Goal: Check status: Check status

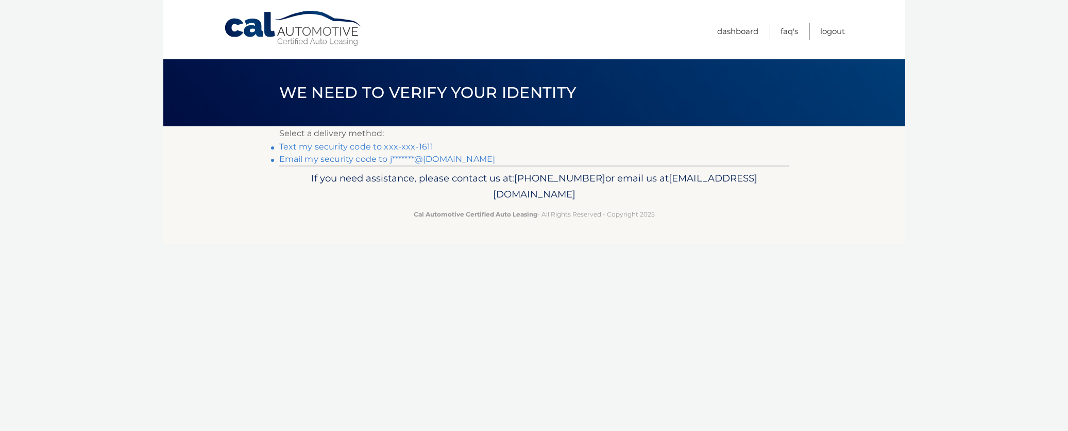
click at [383, 146] on link "Text my security code to xxx-xxx-1611" at bounding box center [356, 147] width 155 height 10
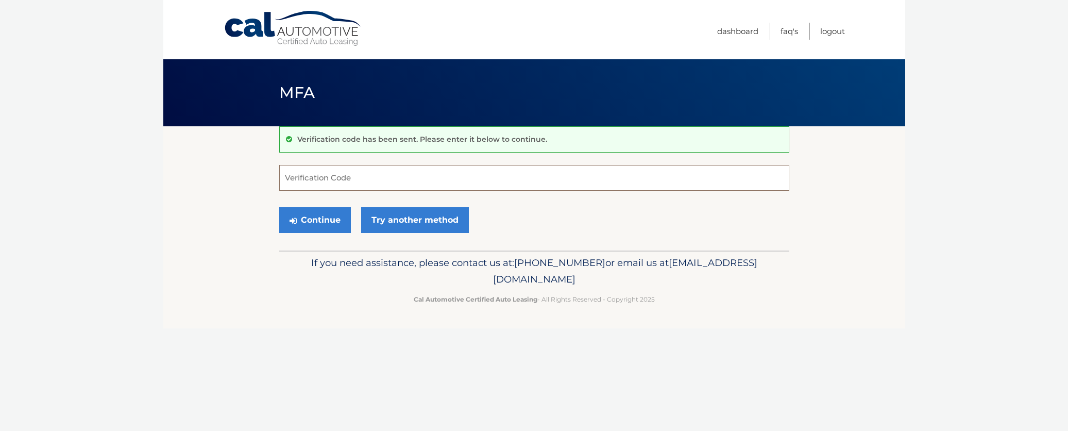
click at [363, 175] on input "Verification Code" at bounding box center [534, 178] width 510 height 26
type input "448390"
click at [316, 213] on button "Continue" at bounding box center [315, 220] width 72 height 26
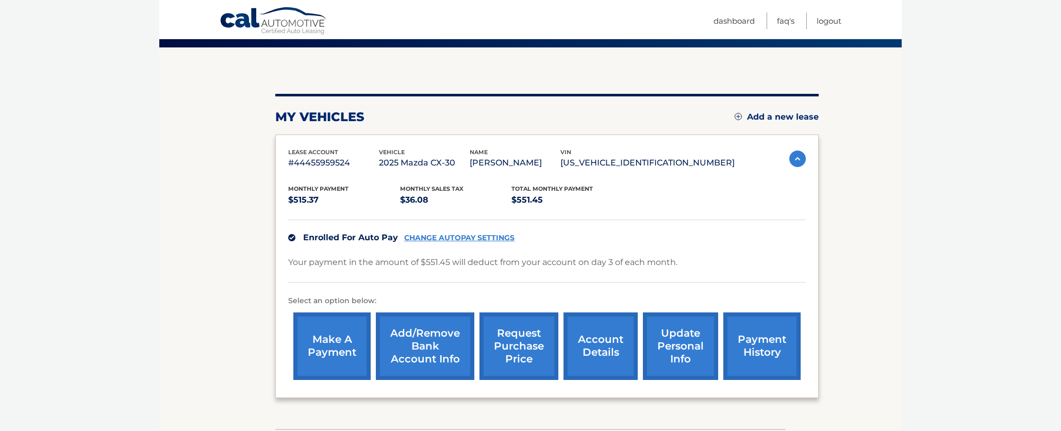
scroll to position [82, 0]
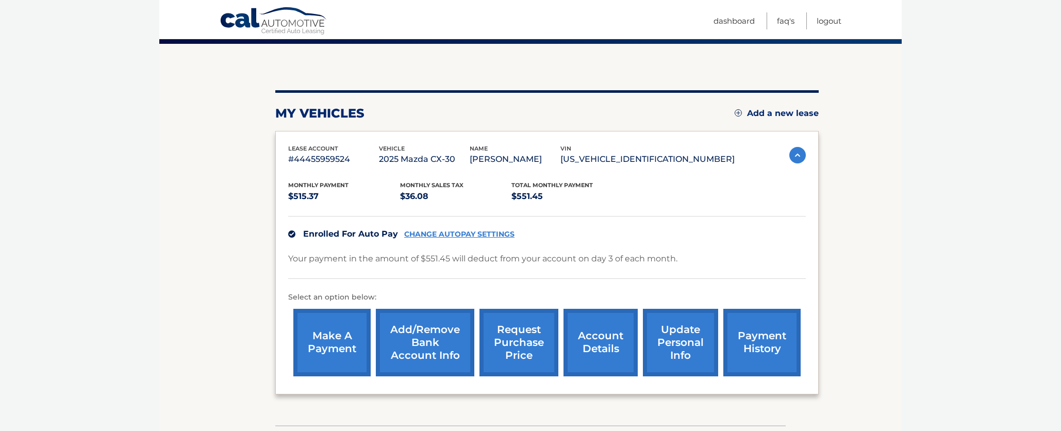
click at [607, 337] on link "account details" at bounding box center [600, 343] width 74 height 68
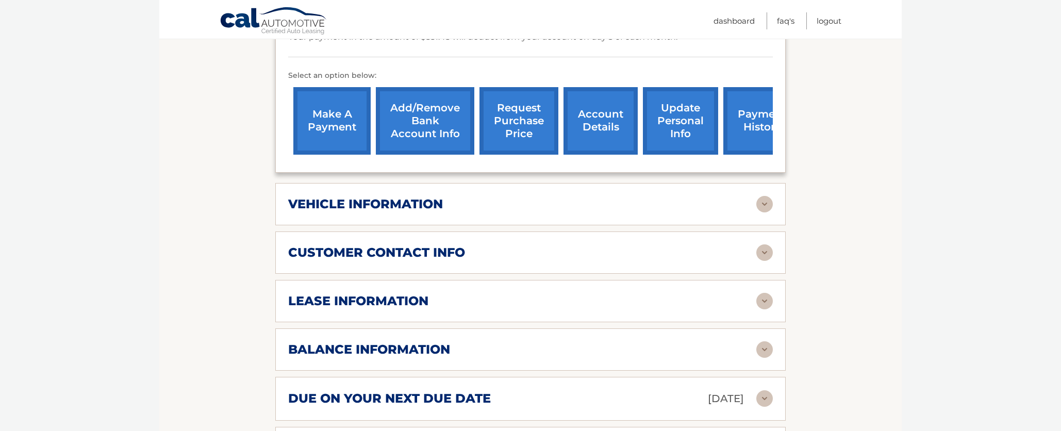
scroll to position [327, 0]
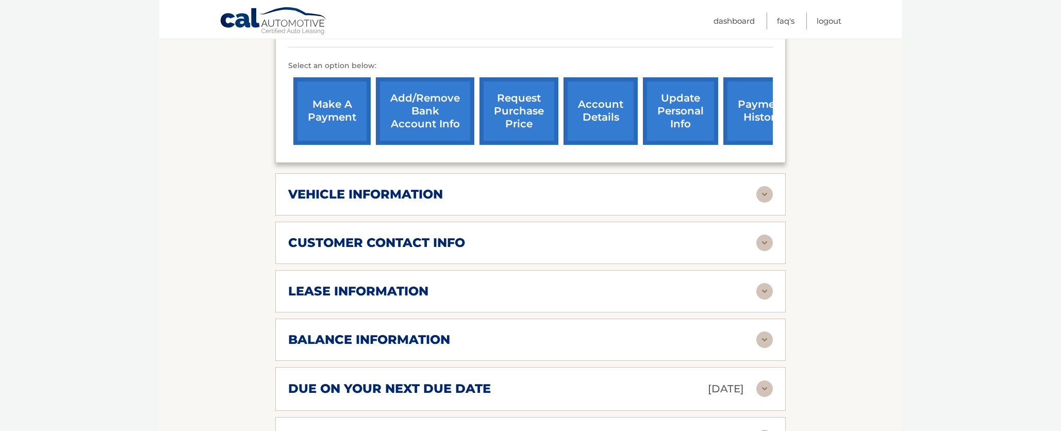
click at [765, 289] on img at bounding box center [764, 291] width 16 height 16
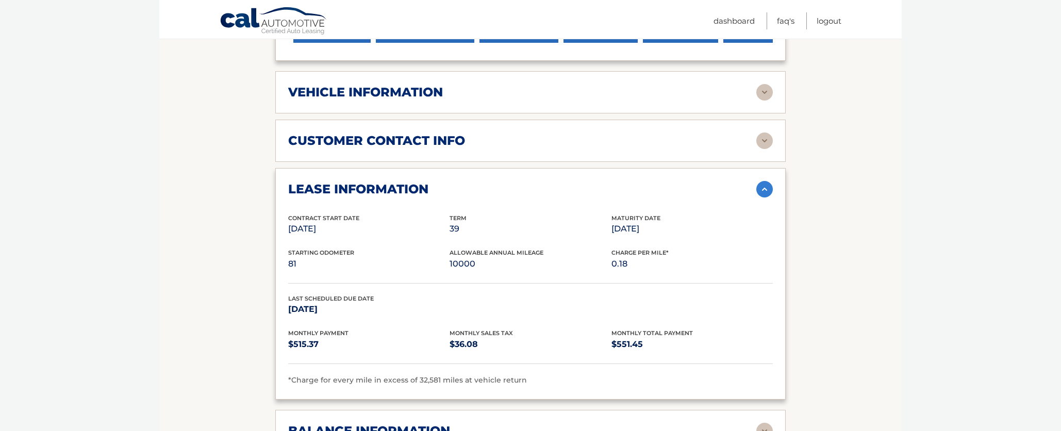
scroll to position [304, 0]
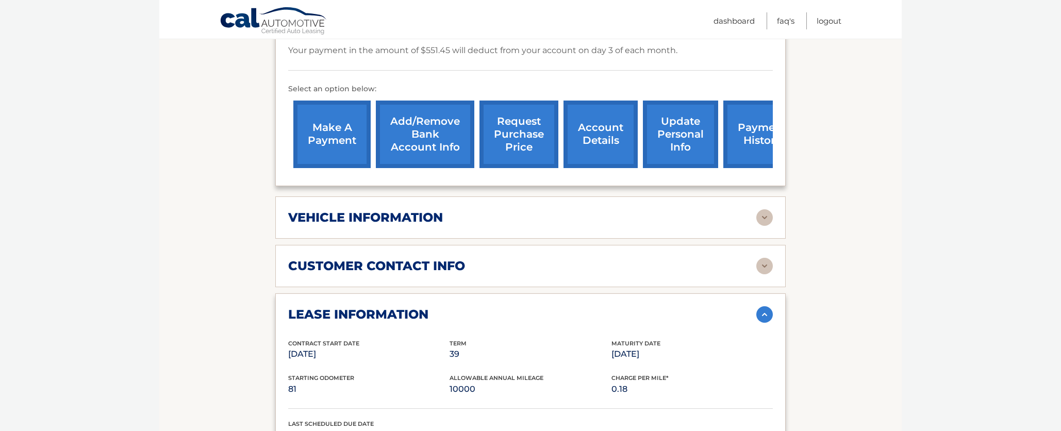
click at [766, 216] on img at bounding box center [764, 217] width 16 height 16
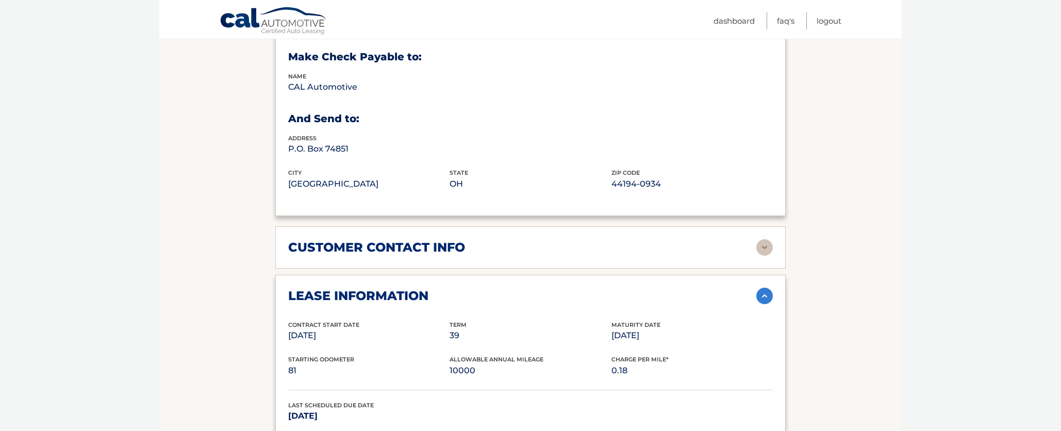
scroll to position [572, 0]
click at [767, 245] on img at bounding box center [764, 246] width 16 height 16
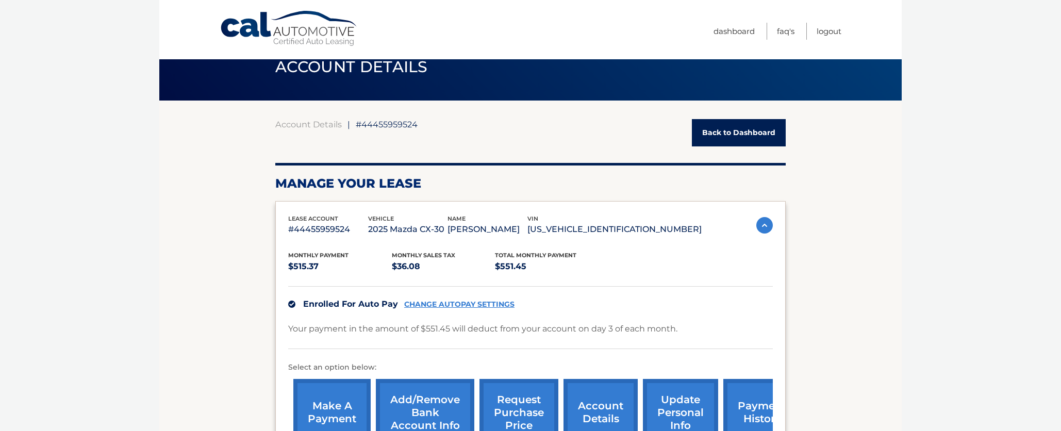
scroll to position [0, 0]
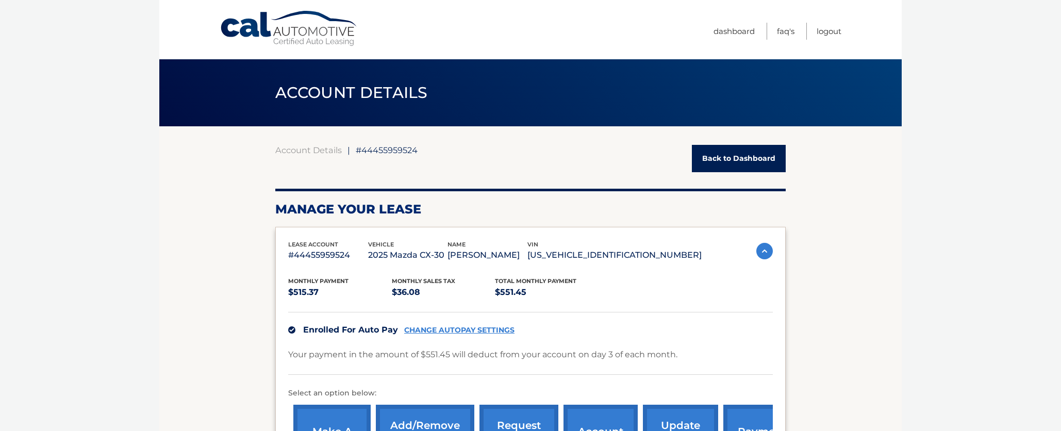
click at [728, 156] on link "Back to Dashboard" at bounding box center [739, 158] width 94 height 27
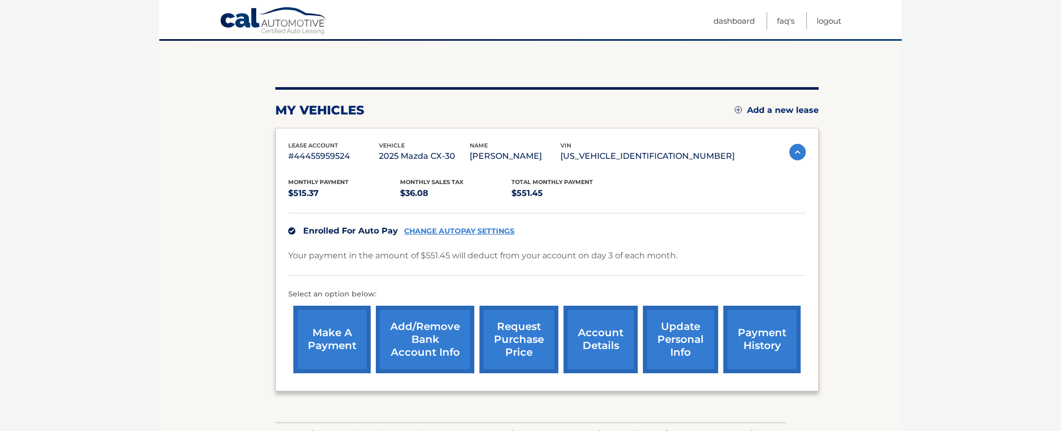
scroll to position [87, 0]
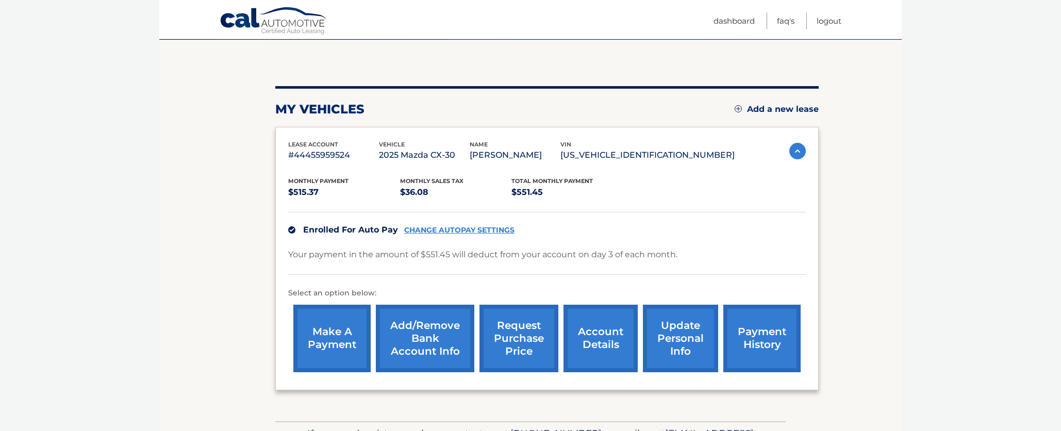
click at [602, 336] on link "account details" at bounding box center [600, 339] width 74 height 68
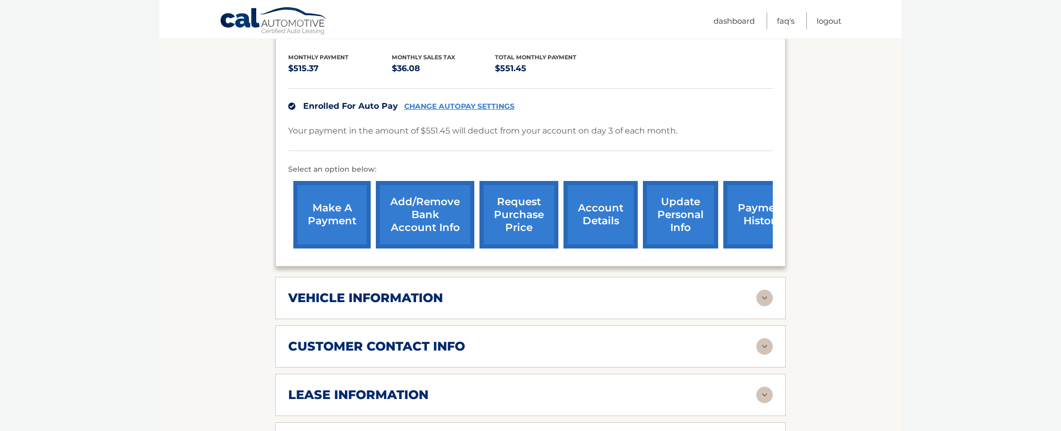
scroll to position [226, 0]
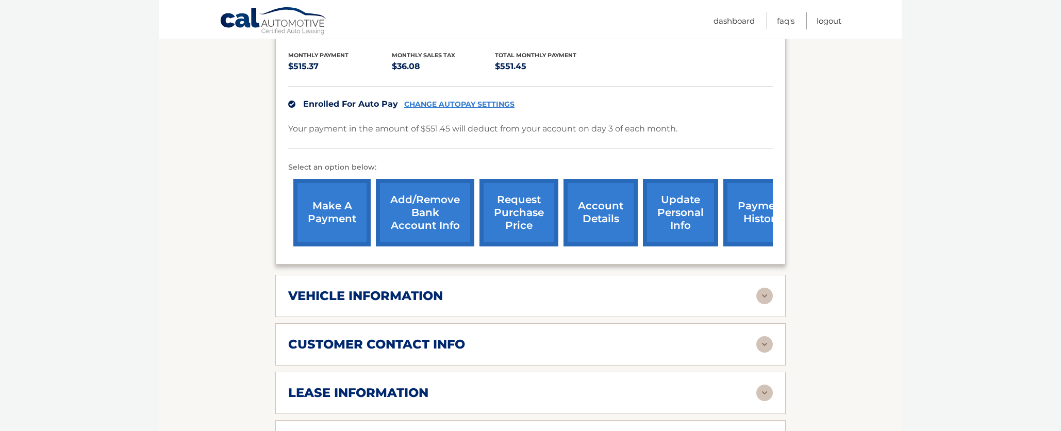
click at [767, 298] on img at bounding box center [764, 296] width 16 height 16
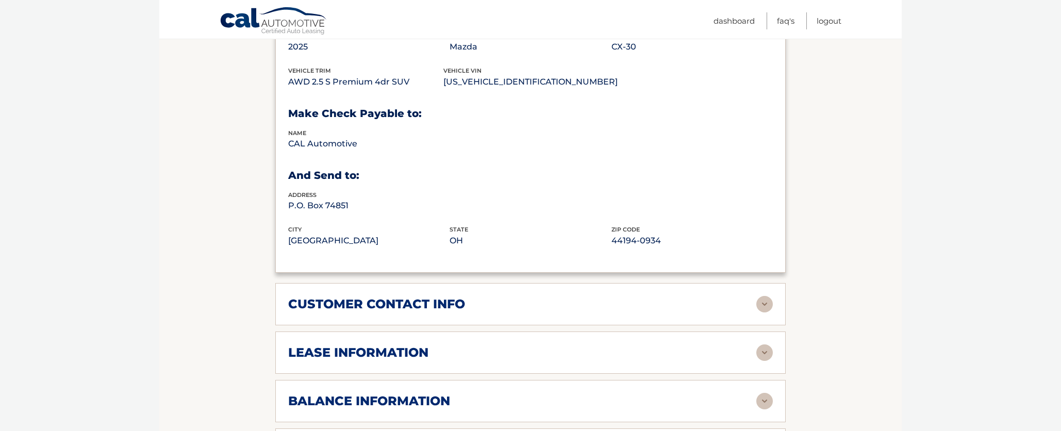
scroll to position [532, 0]
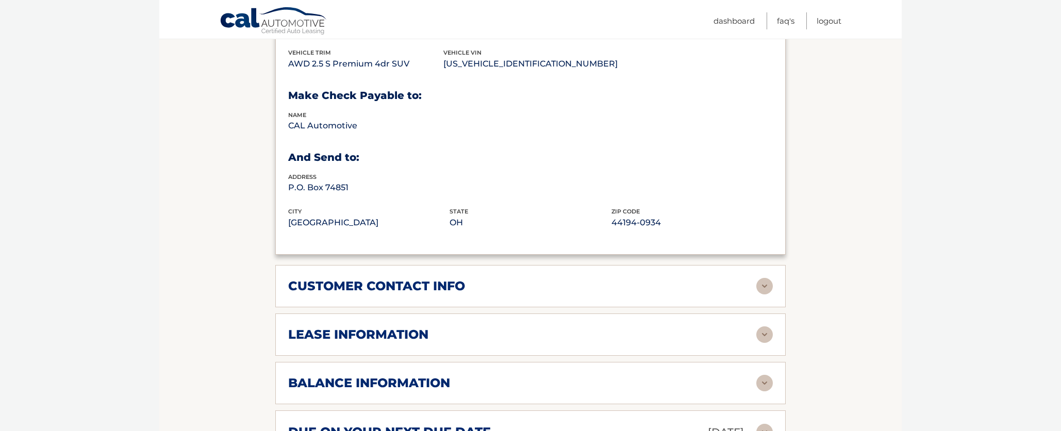
click at [767, 330] on img at bounding box center [764, 334] width 16 height 16
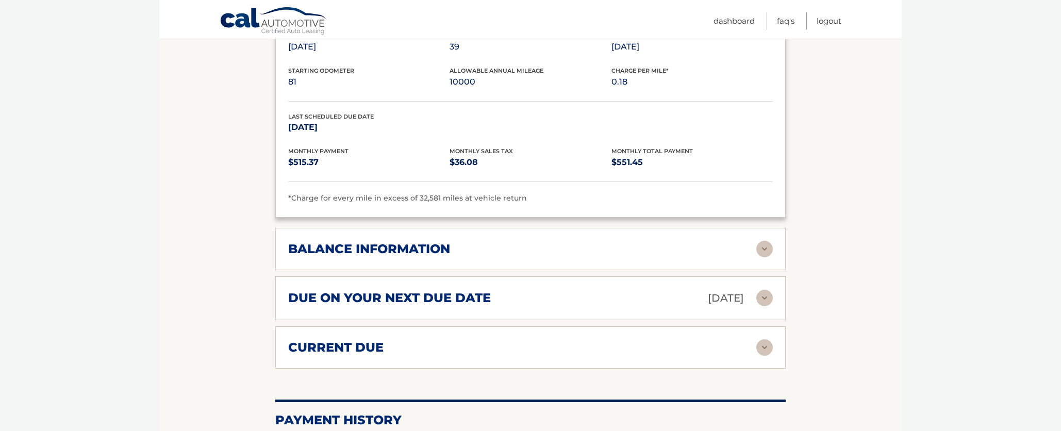
scroll to position [864, 0]
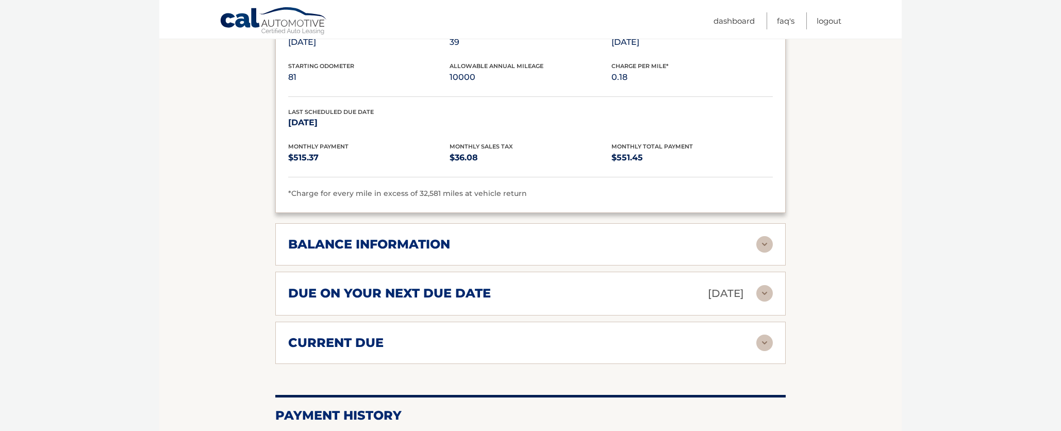
click at [763, 244] on img at bounding box center [764, 244] width 16 height 16
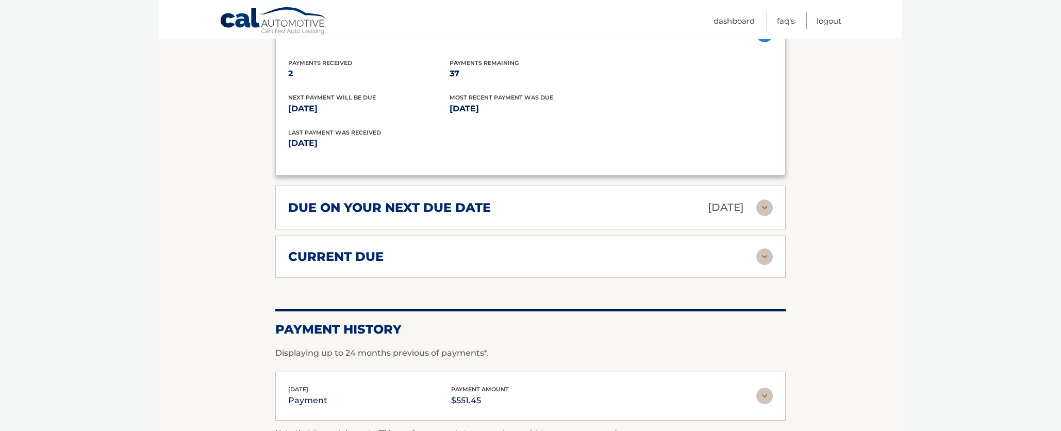
scroll to position [1085, 0]
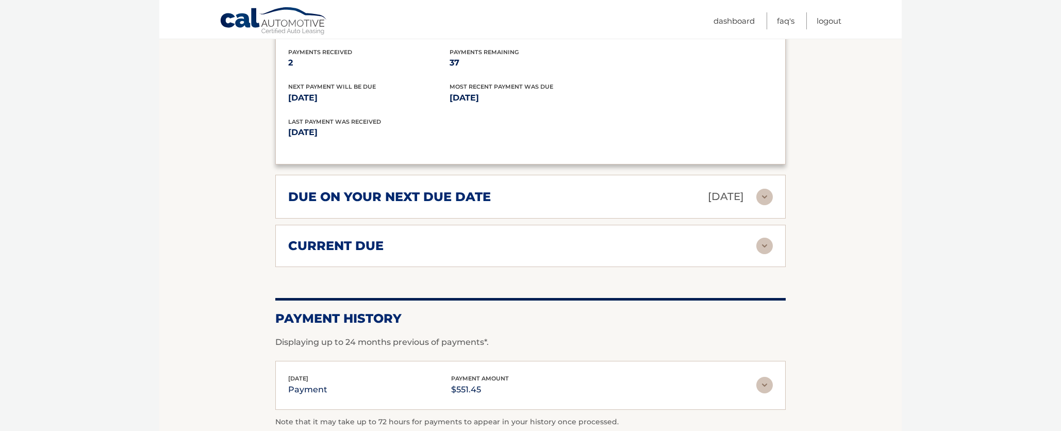
click at [766, 191] on img at bounding box center [764, 197] width 16 height 16
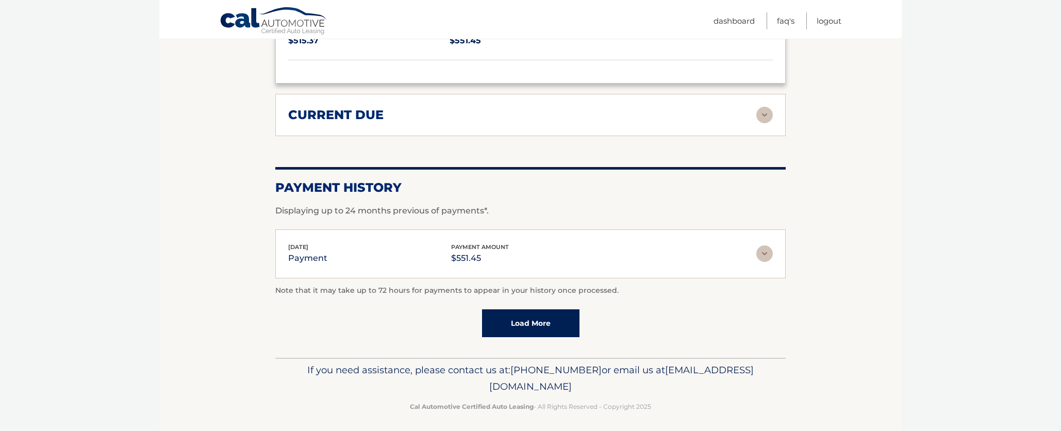
scroll to position [1318, 0]
click at [532, 320] on link "Load More" at bounding box center [530, 323] width 97 height 28
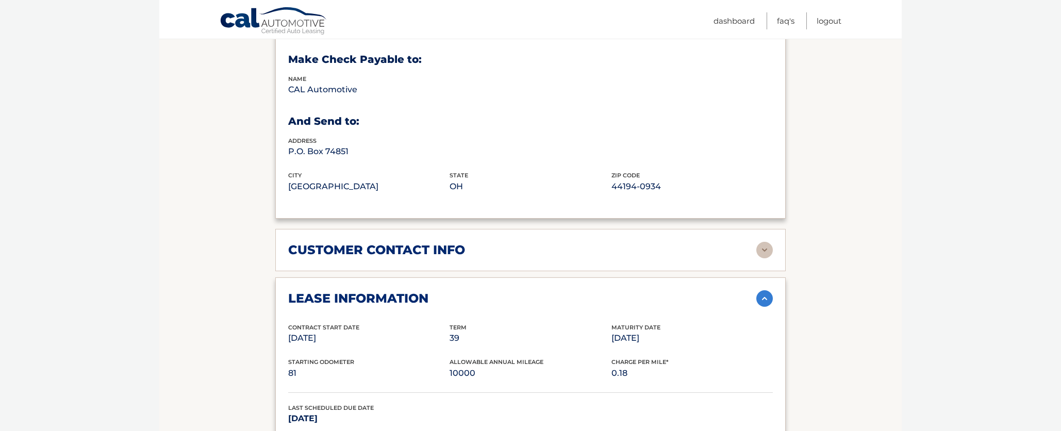
scroll to position [572, 0]
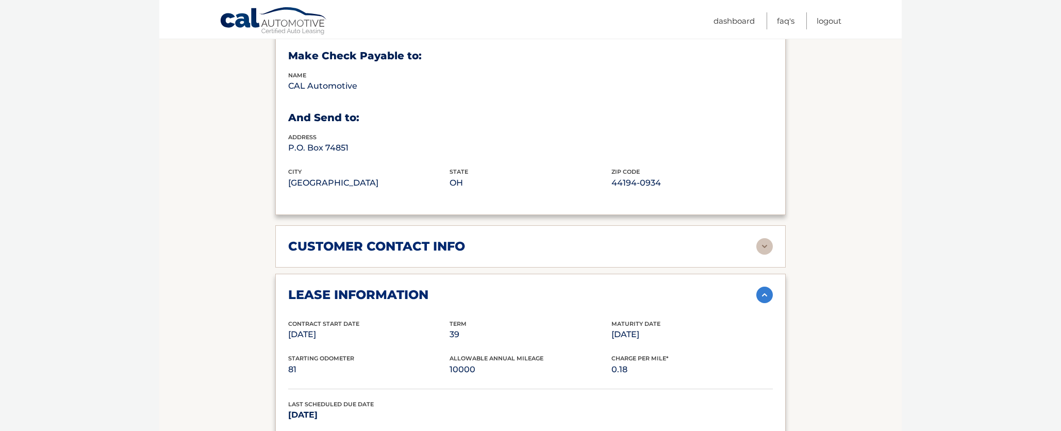
click at [766, 246] on img at bounding box center [764, 246] width 16 height 16
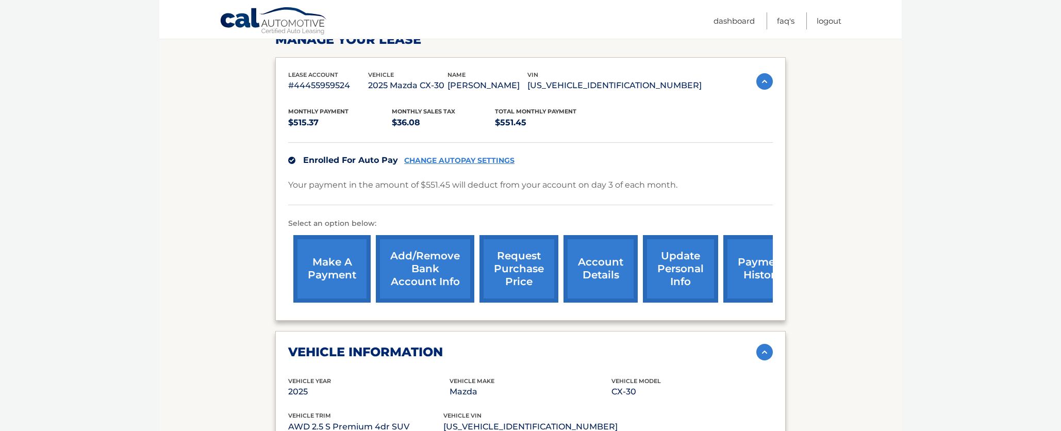
scroll to position [207, 0]
